Goal: Information Seeking & Learning: Compare options

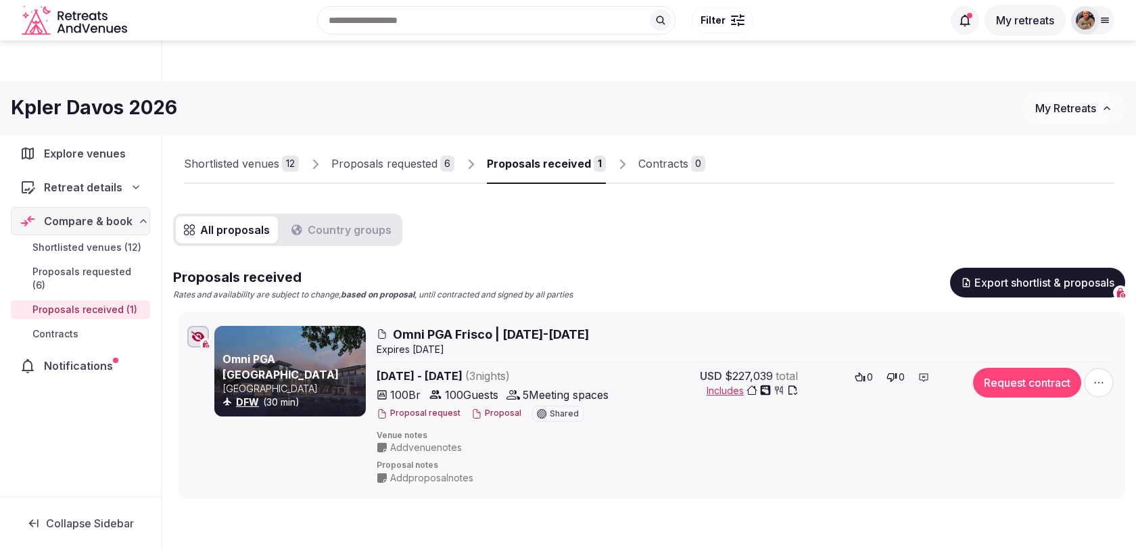
scroll to position [53, 0]
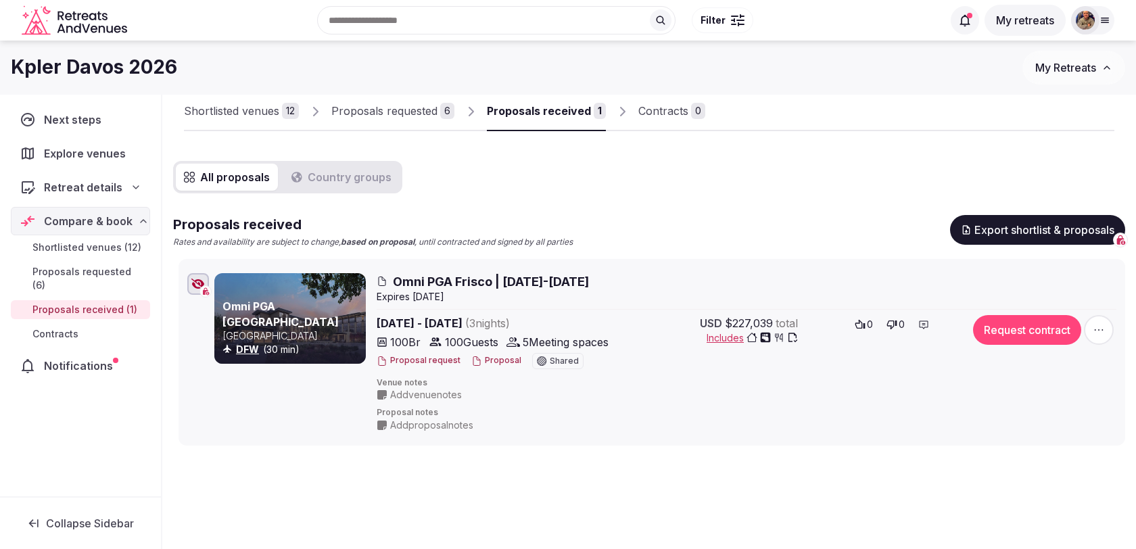
click at [103, 193] on div "Retreat details" at bounding box center [80, 187] width 139 height 28
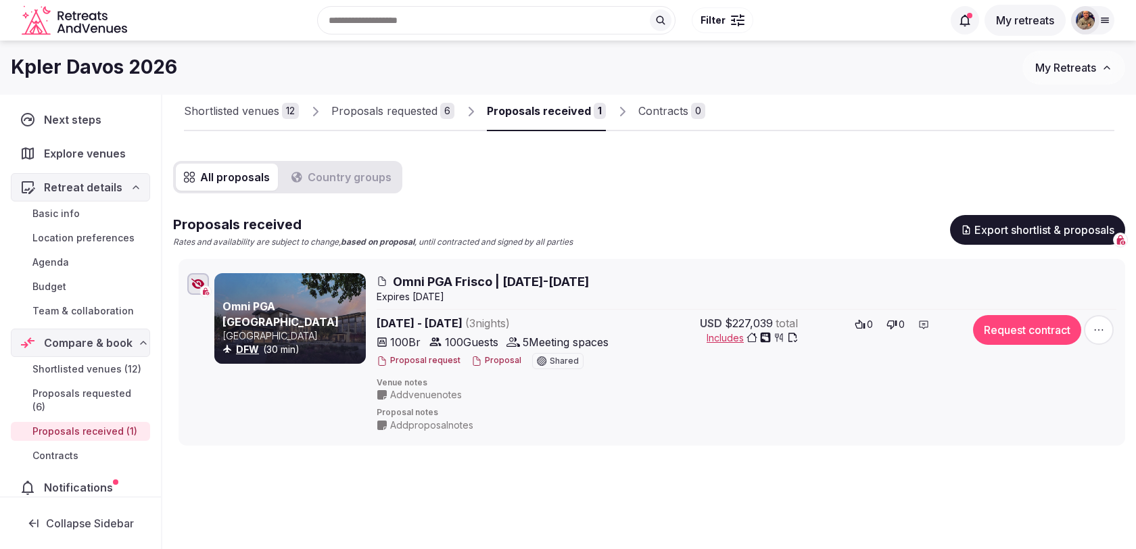
click at [96, 310] on span "Team & collaboration" at bounding box center [82, 311] width 101 height 14
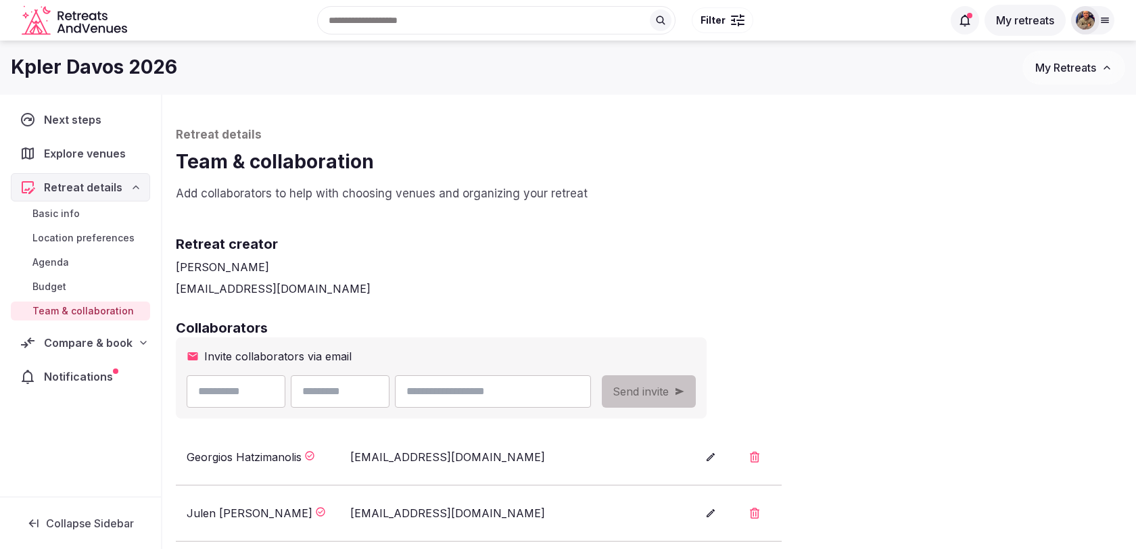
click at [47, 280] on span "Budget" at bounding box center [49, 287] width 34 height 14
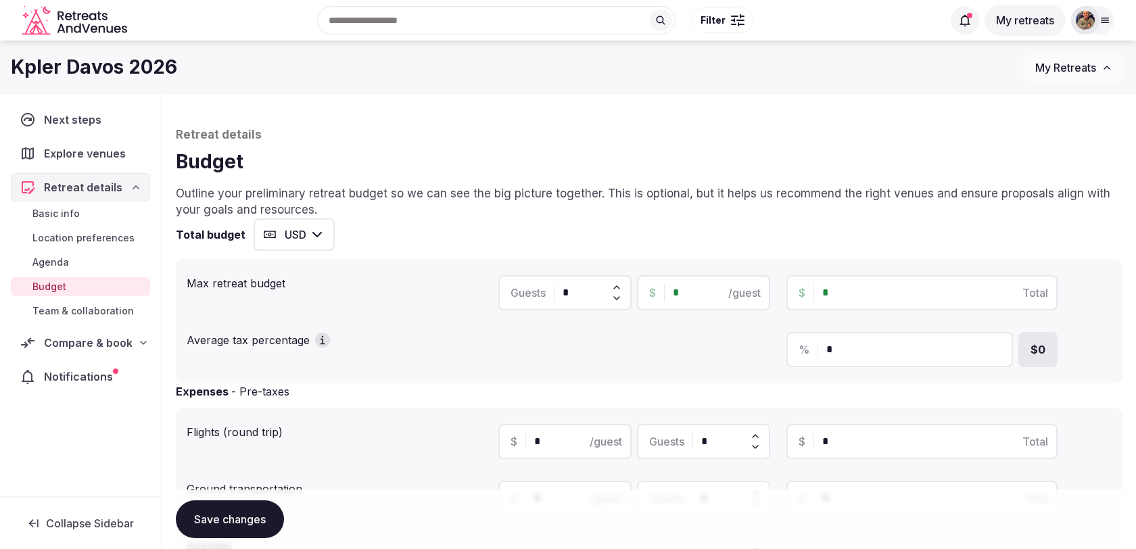
scroll to position [509, 0]
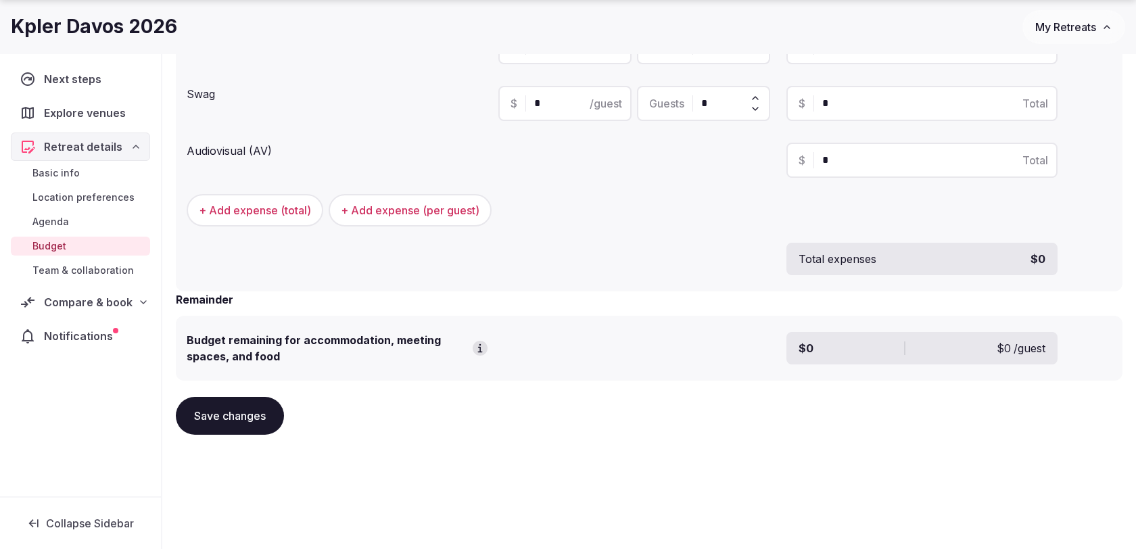
click at [101, 269] on span "Team & collaboration" at bounding box center [82, 271] width 101 height 14
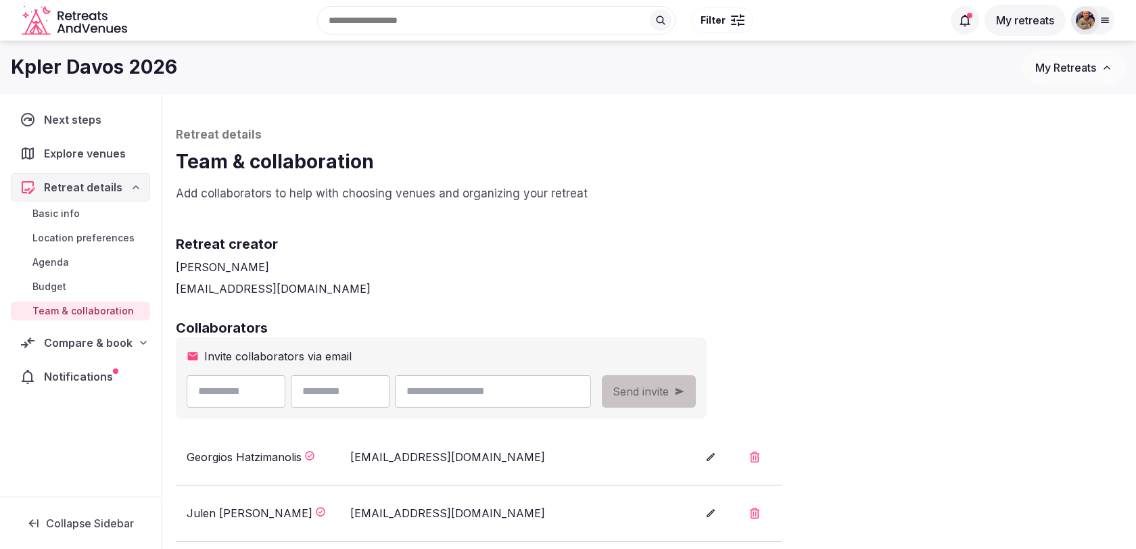
click at [112, 338] on span "Compare & book" at bounding box center [88, 343] width 89 height 16
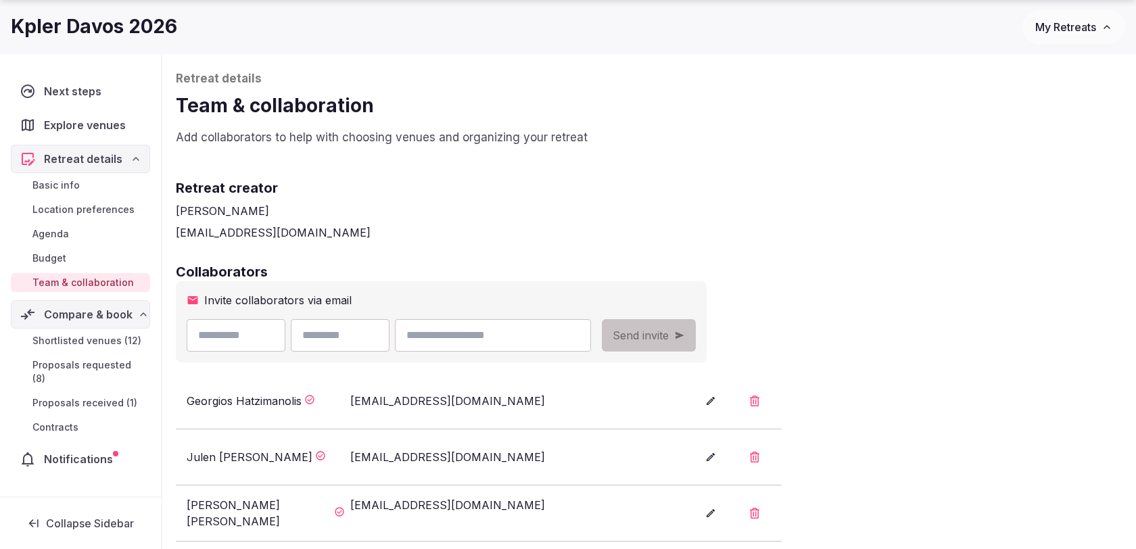
scroll to position [58, 0]
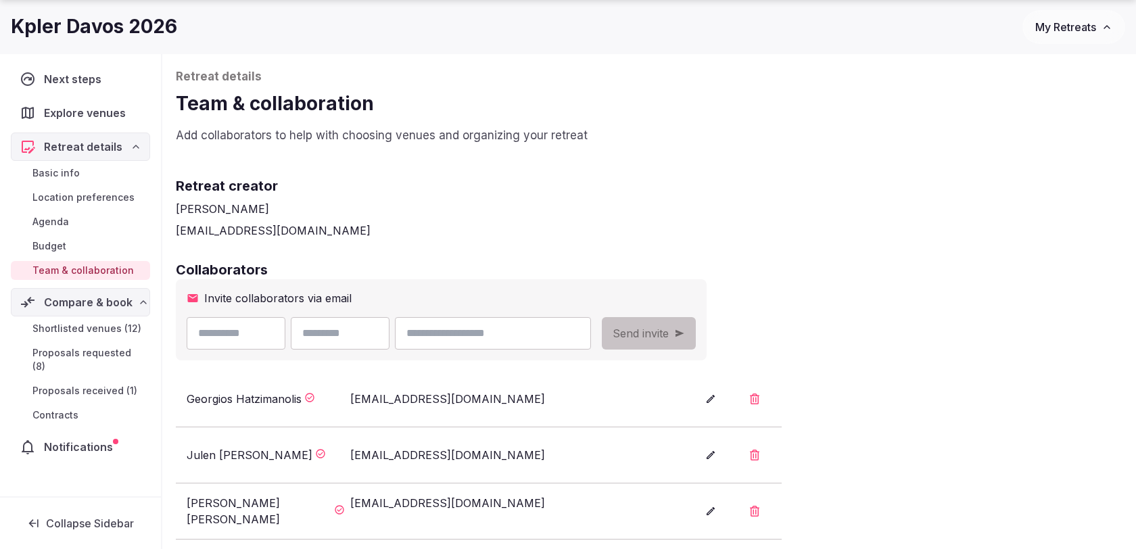
click at [119, 364] on div "Shortlisted venues (12) Proposals requested (8) Proposals received (1) Contracts" at bounding box center [80, 372] width 139 height 111
click at [121, 384] on span "Proposals received (1)" at bounding box center [84, 391] width 105 height 14
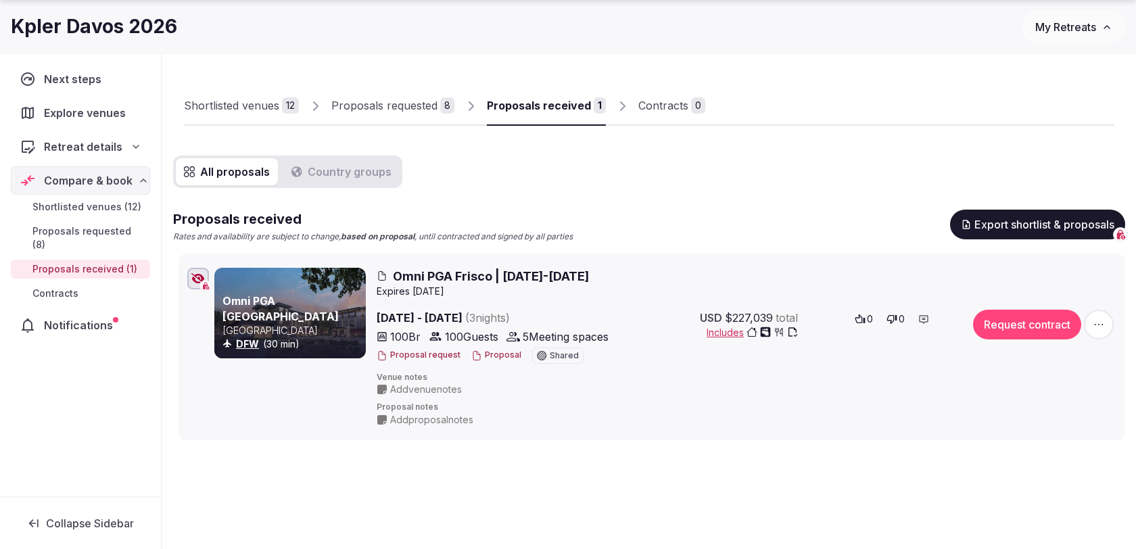
click at [578, 275] on span "Omni PGA Frisco | 21-24 Sept 2026" at bounding box center [491, 276] width 196 height 17
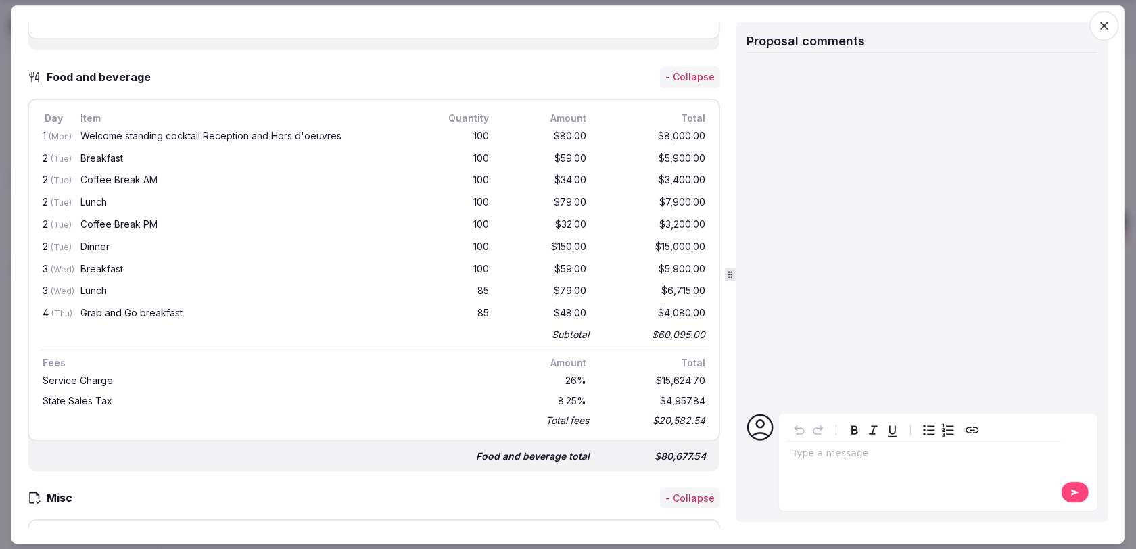
scroll to position [964, 0]
